Goal: Information Seeking & Learning: Learn about a topic

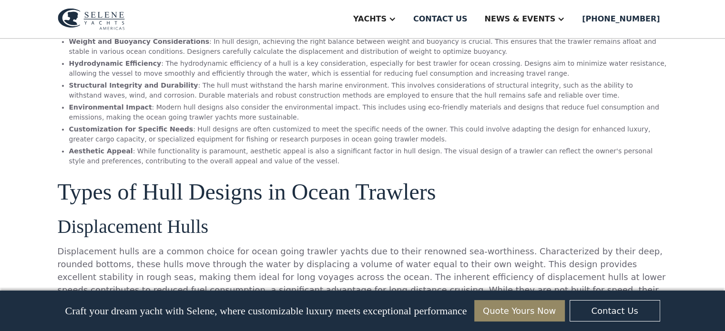
scroll to position [858, 0]
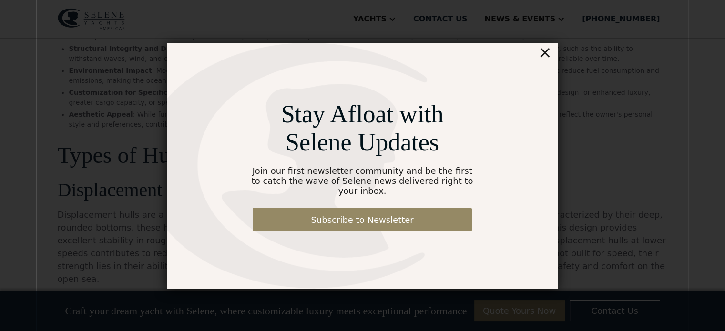
click at [546, 58] on div "×" at bounding box center [545, 52] width 14 height 19
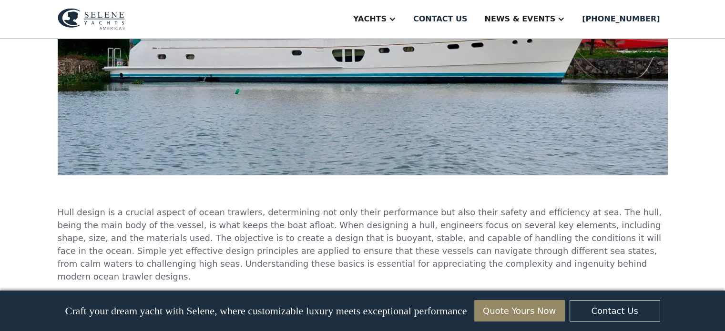
scroll to position [477, 0]
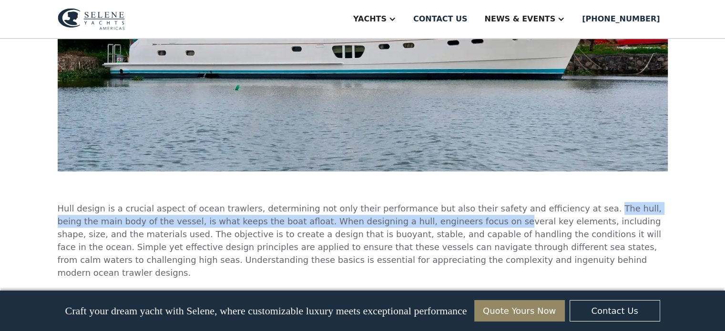
drag, startPoint x: 549, startPoint y: 208, endPoint x: 391, endPoint y: 227, distance: 158.5
click at [391, 227] on p "Hull design is a crucial aspect of ocean trawlers, determining not only their p…" at bounding box center [363, 240] width 610 height 77
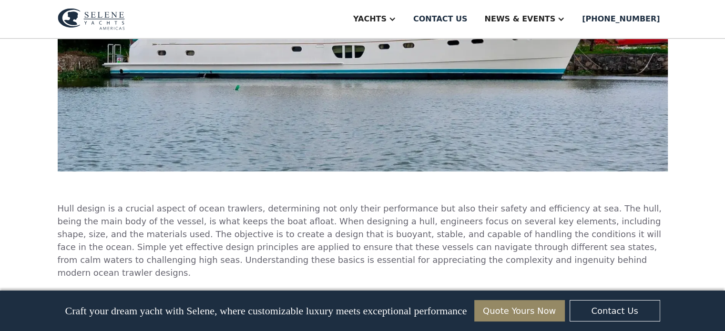
click at [375, 233] on p "Hull design is a crucial aspect of ocean trawlers, determining not only their p…" at bounding box center [363, 240] width 610 height 77
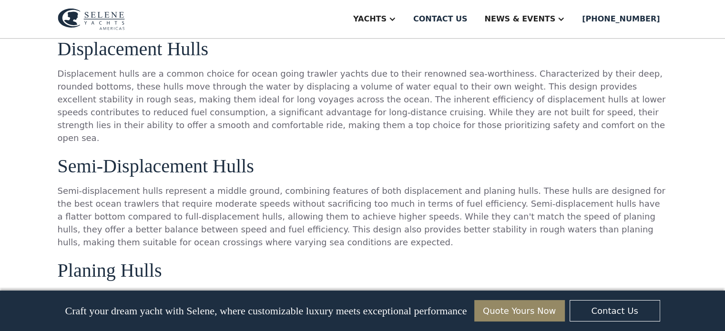
scroll to position [1001, 0]
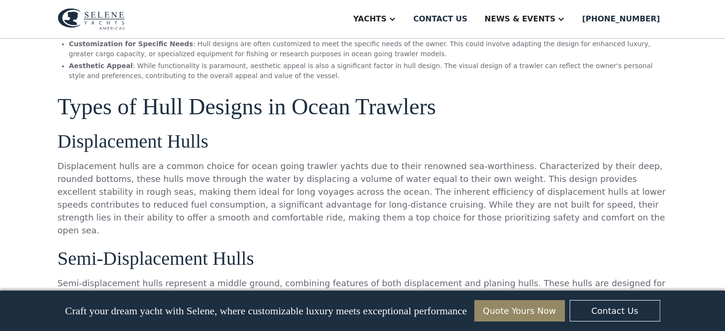
scroll to position [906, 0]
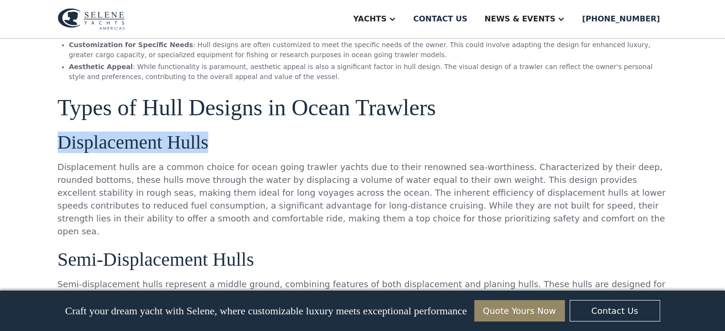
drag, startPoint x: 58, startPoint y: 124, endPoint x: 218, endPoint y: 122, distance: 160.7
click at [218, 132] on h3 "Displacement Hulls" at bounding box center [363, 142] width 610 height 21
copy h3 "Displacement Hulls"
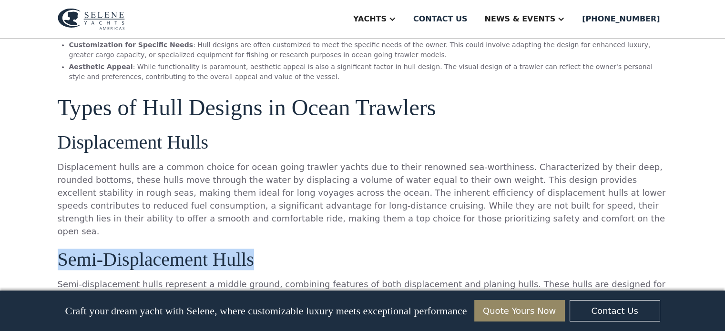
drag, startPoint x: 52, startPoint y: 227, endPoint x: 274, endPoint y: 211, distance: 222.3
copy h3 "Semi-Displacement Hulls"
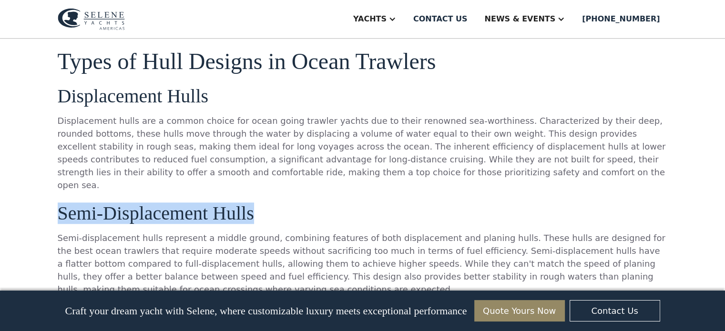
scroll to position [954, 0]
